Goal: Task Accomplishment & Management: Complete application form

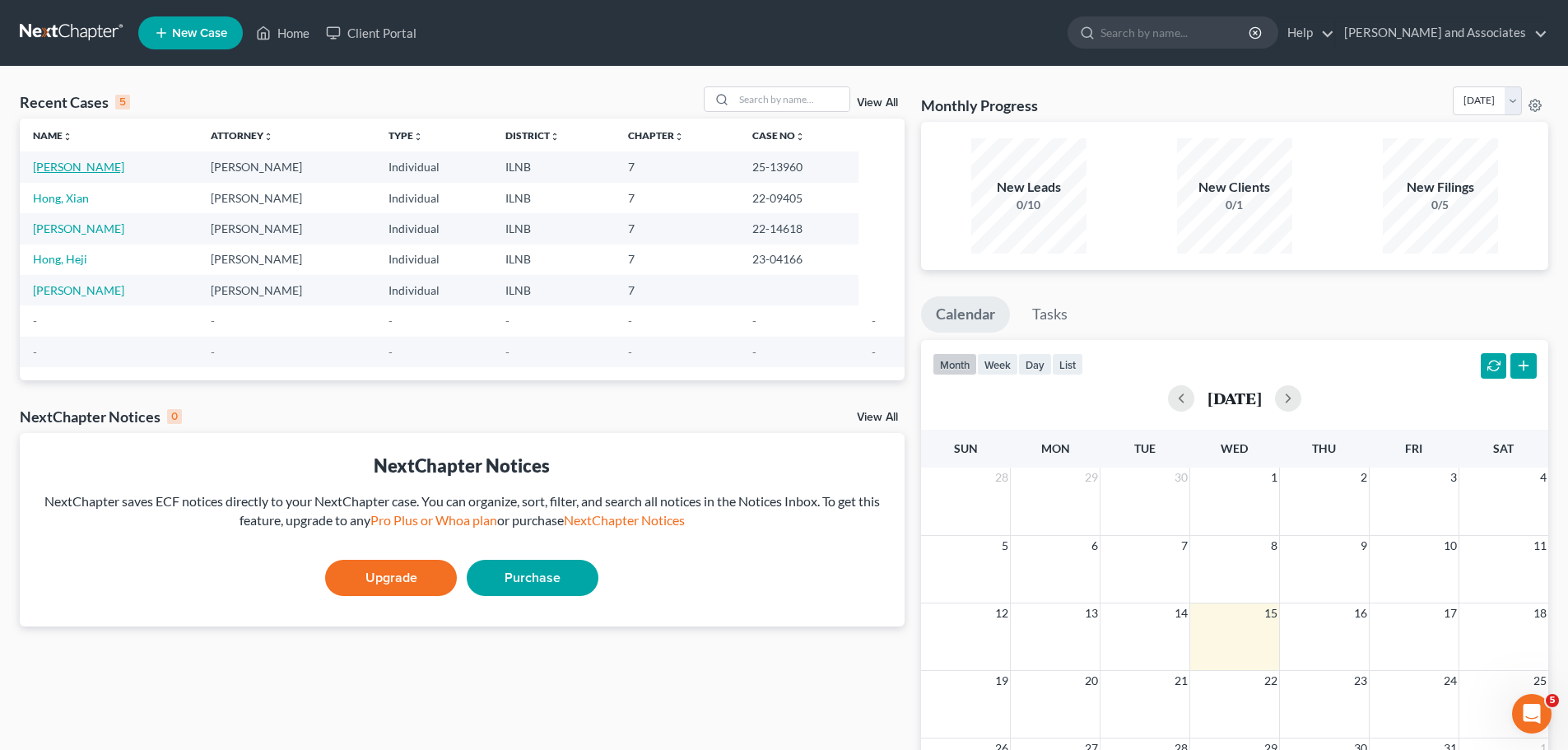
click at [82, 173] on link "[PERSON_NAME]" at bounding box center [78, 166] width 91 height 14
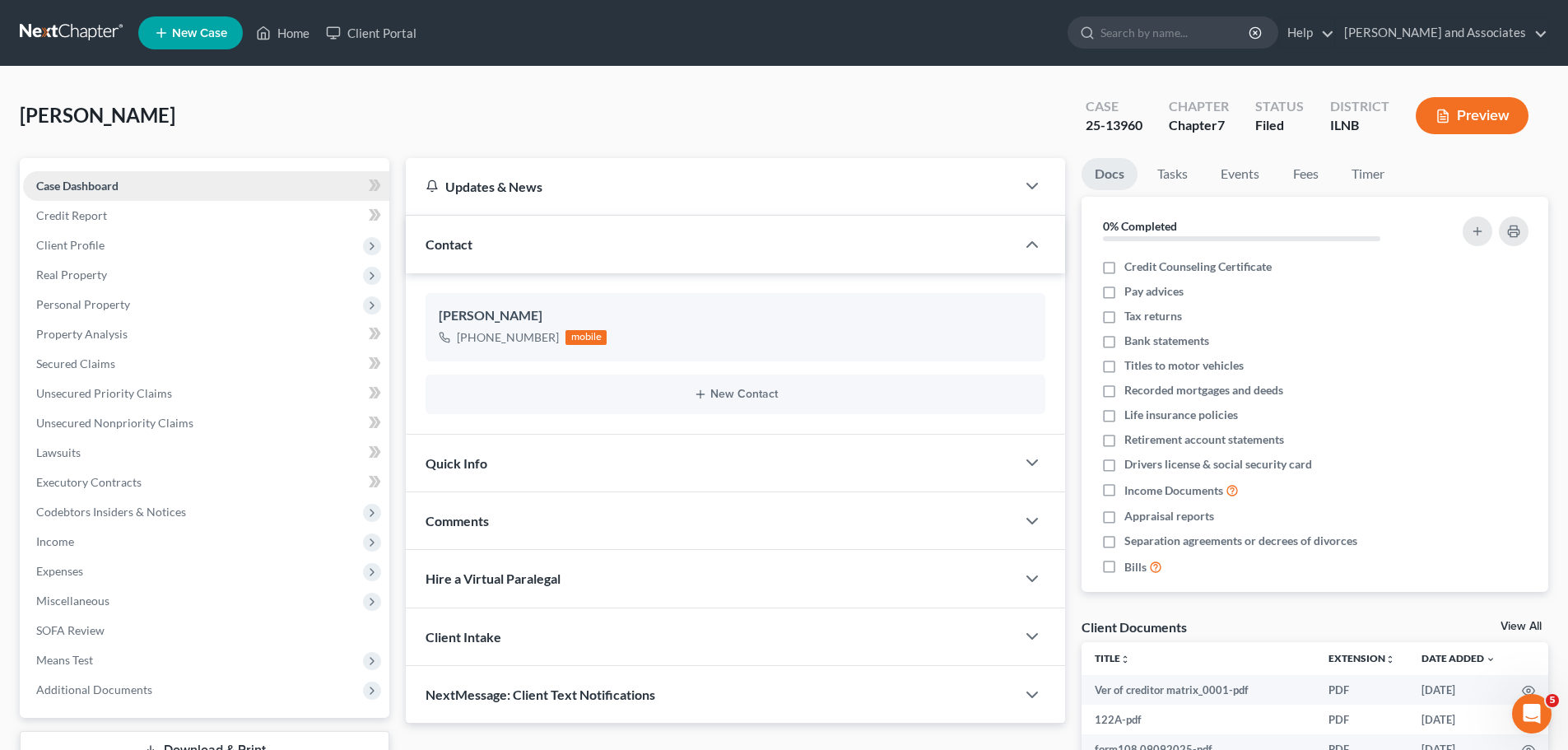
click at [94, 183] on span "Case Dashboard" at bounding box center [77, 185] width 83 height 14
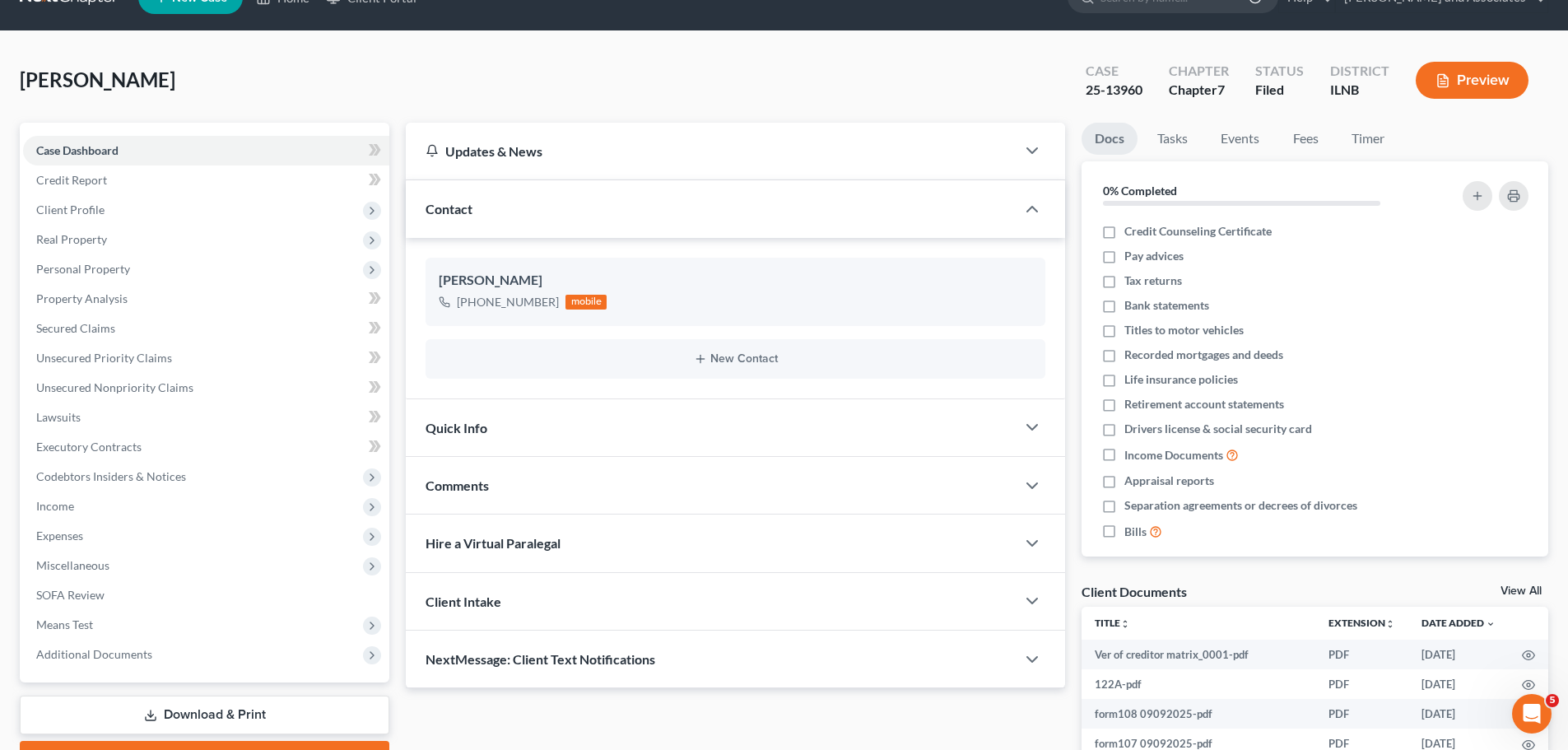
scroll to position [19, 0]
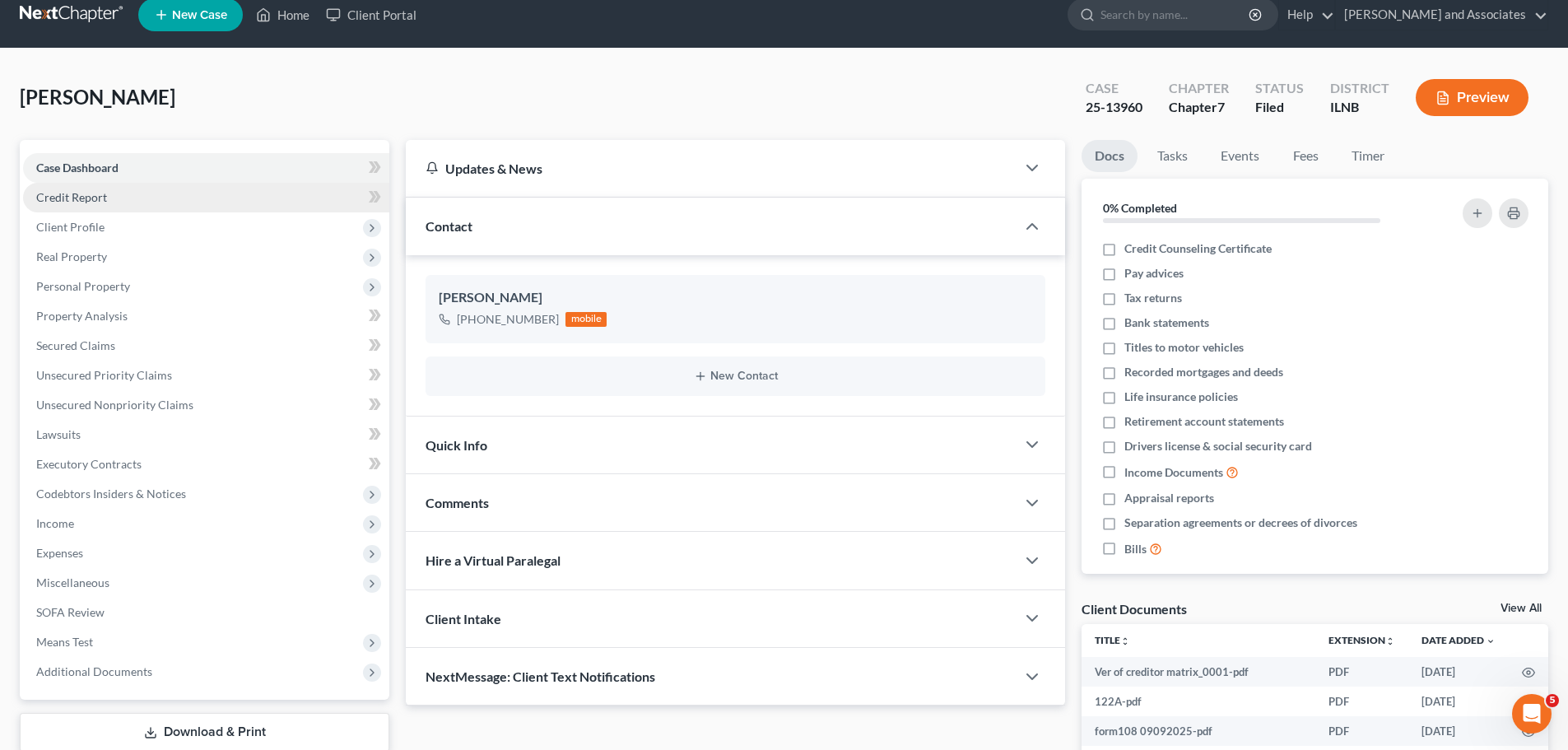
click at [92, 196] on span "Credit Report" at bounding box center [71, 197] width 71 height 14
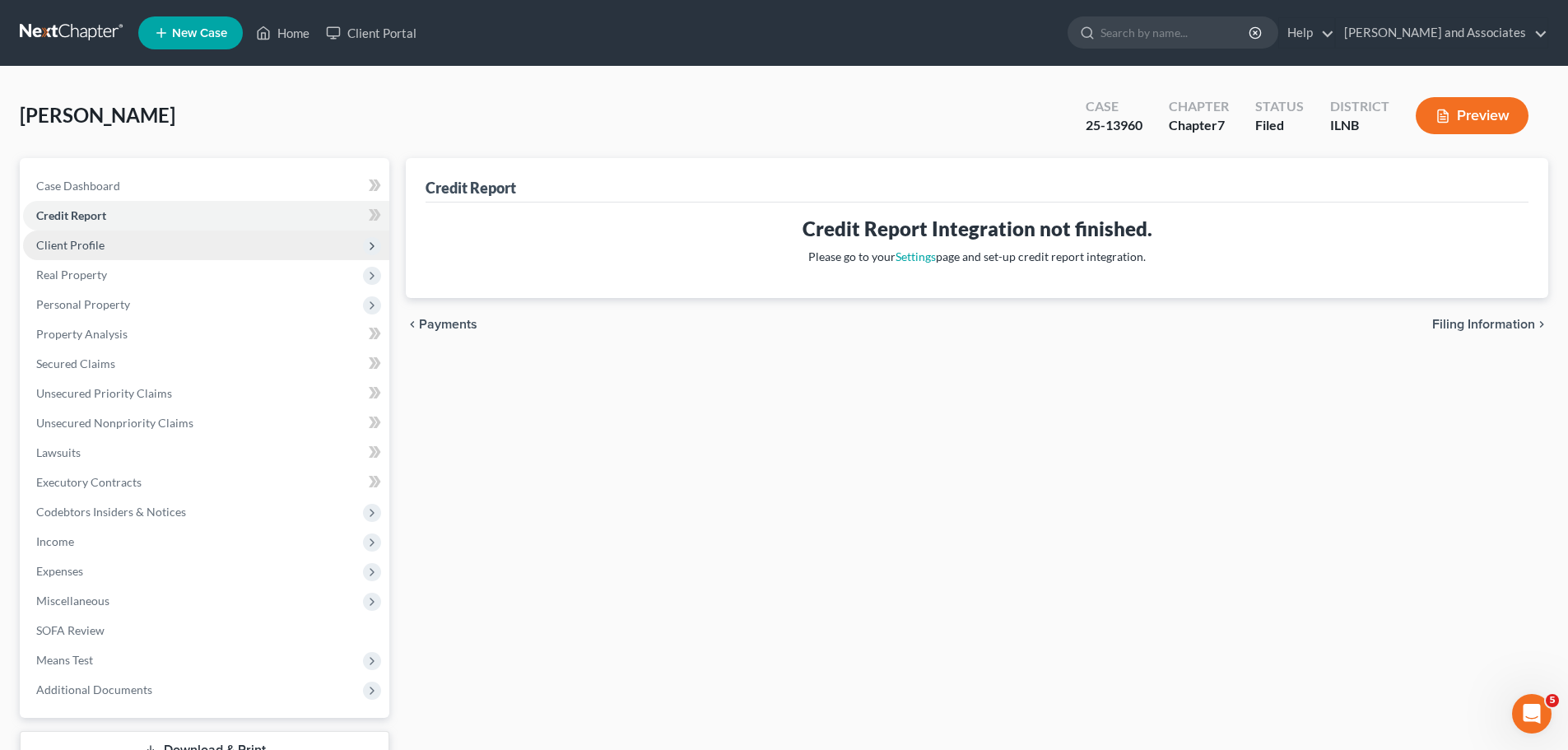
click at [91, 239] on span "Client Profile" at bounding box center [71, 244] width 69 height 14
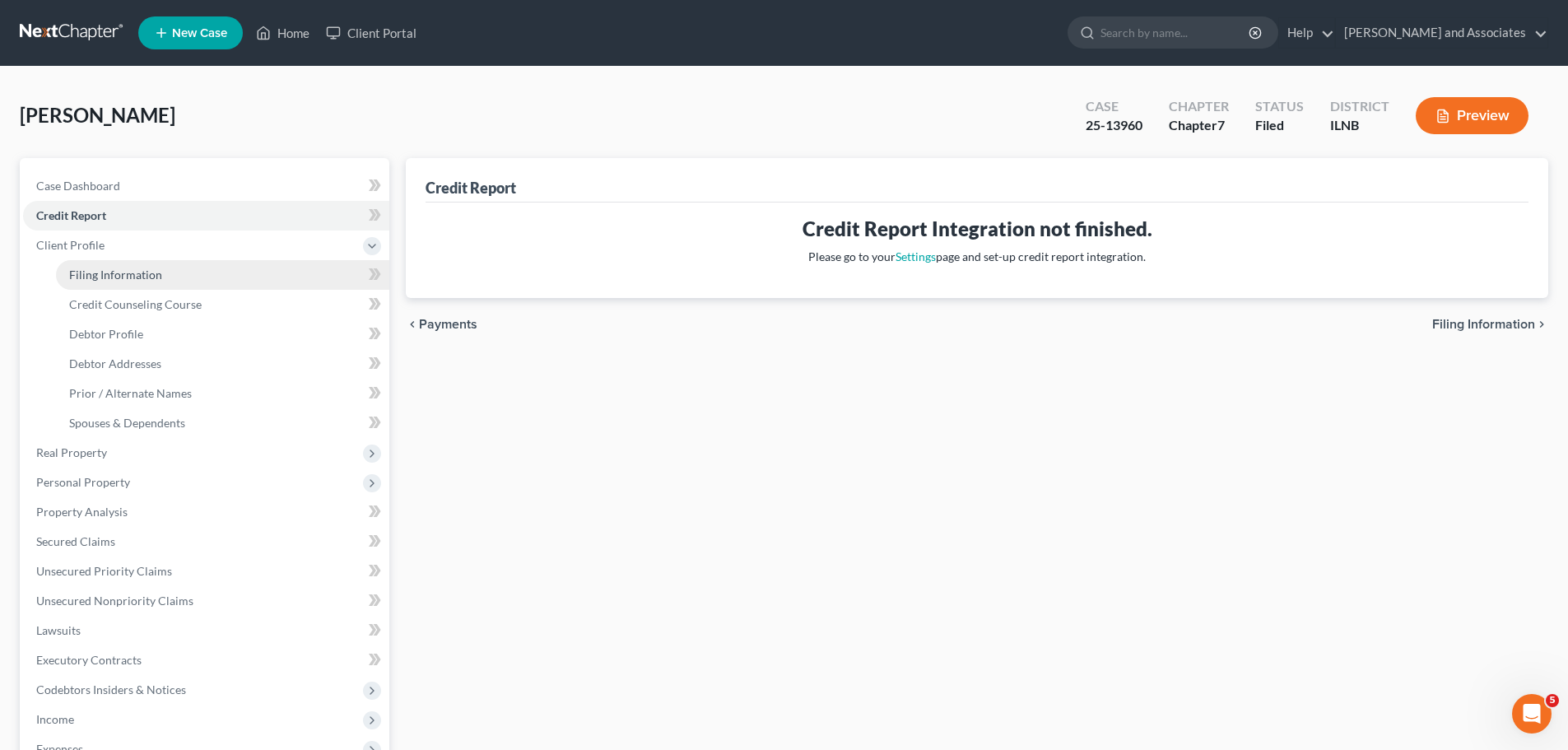
click at [102, 275] on span "Filing Information" at bounding box center [115, 274] width 93 height 14
select select "1"
select select "0"
select select "25"
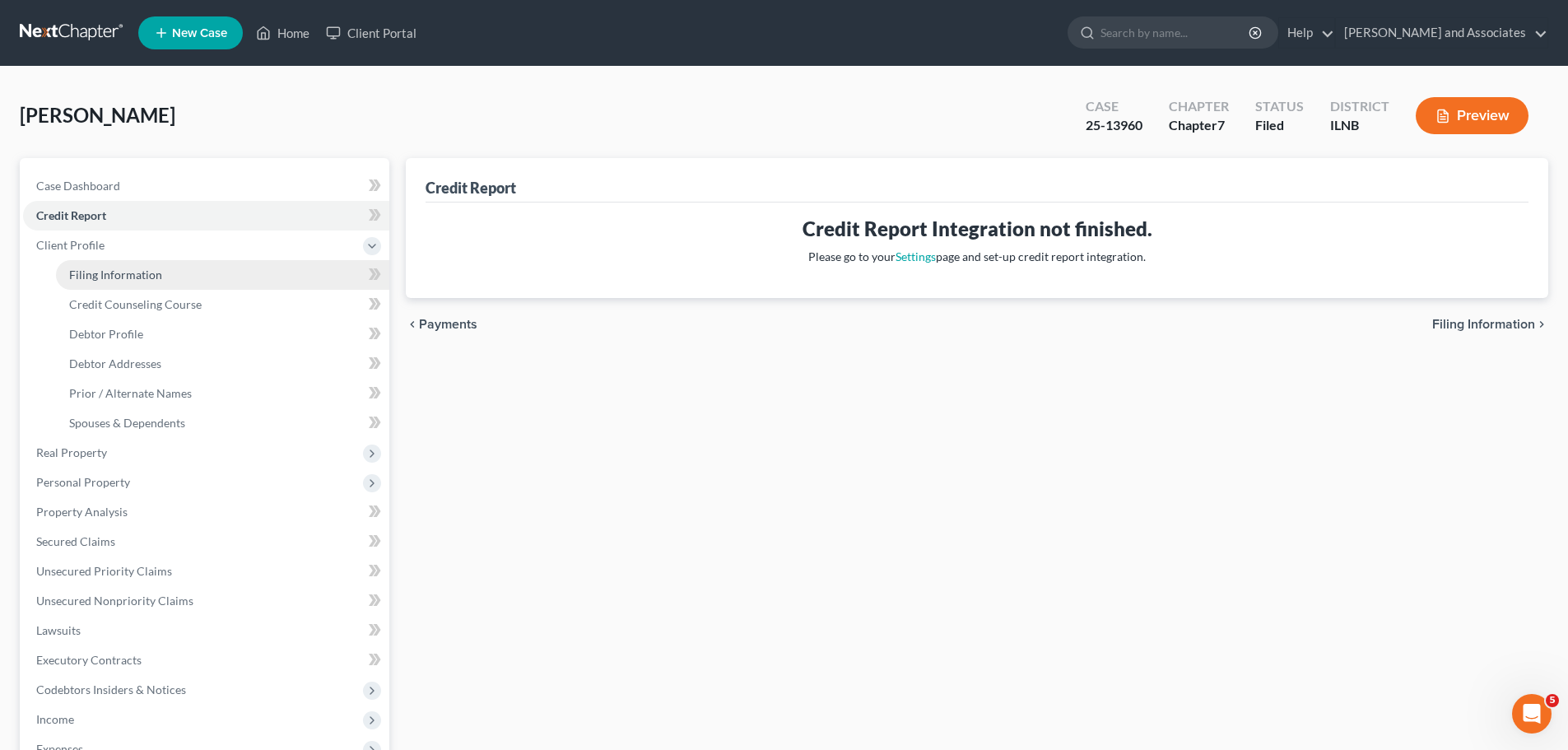
select select "14"
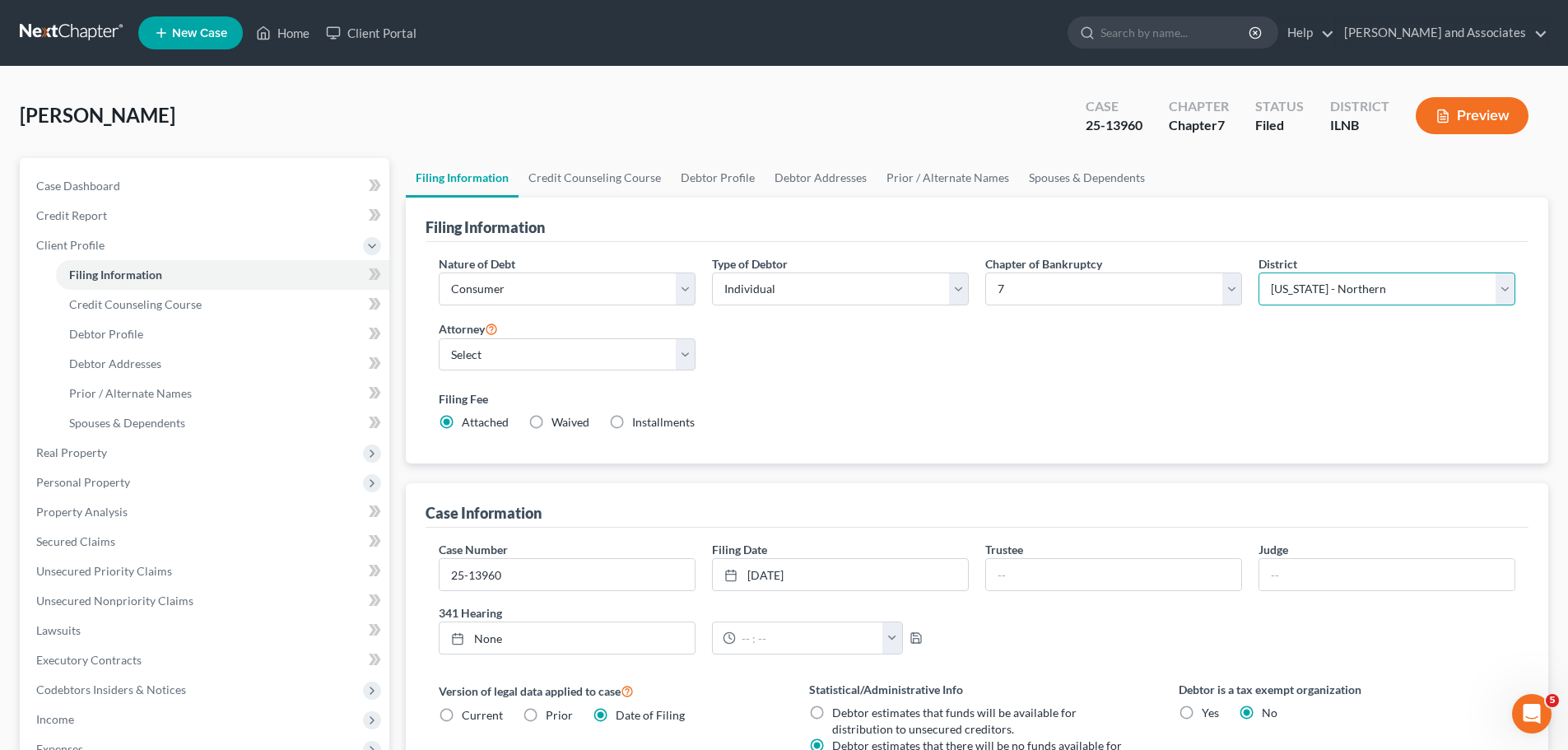
click at [1502, 292] on select "Select [US_STATE] - [GEOGRAPHIC_DATA] [US_STATE] - [GEOGRAPHIC_DATA][US_STATE] …" at bounding box center [1387, 289] width 257 height 32
click at [1106, 368] on div "Nature of Debt Select Business Consumer Other Nature of Business Select Clearin…" at bounding box center [978, 350] width 1094 height 189
